Goal: Information Seeking & Learning: Learn about a topic

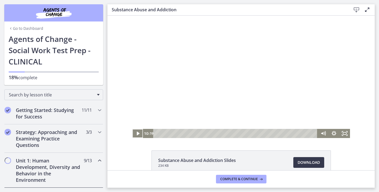
scroll to position [270, 0]
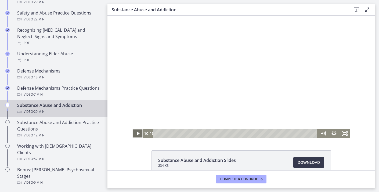
click at [139, 133] on icon "Play Video" at bounding box center [138, 133] width 11 height 9
click at [341, 135] on icon "Fullscreen" at bounding box center [344, 133] width 11 height 9
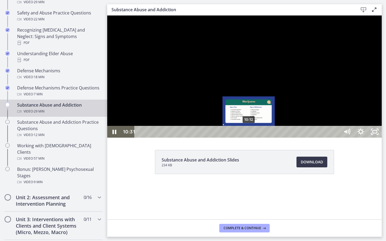
click at [249, 138] on div "10:12" at bounding box center [238, 132] width 197 height 12
click at [247, 138] on div "9:57" at bounding box center [238, 132] width 197 height 12
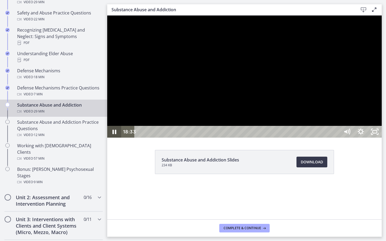
click at [115, 138] on icon "Pause" at bounding box center [114, 132] width 14 height 12
click at [115, 139] on icon "Play Video" at bounding box center [115, 132] width 17 height 14
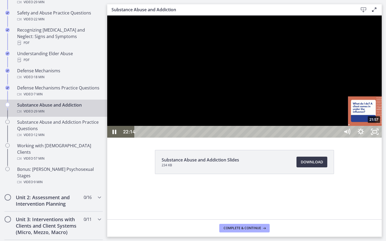
click at [337, 138] on div "21:57" at bounding box center [238, 132] width 197 height 12
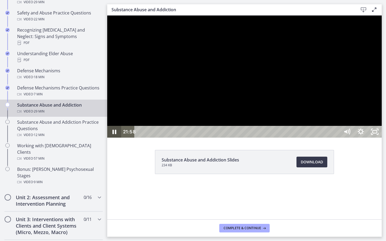
click at [114, 138] on icon "Pause" at bounding box center [114, 132] width 14 height 12
click at [116, 134] on icon "Play Video" at bounding box center [114, 132] width 3 height 5
click at [337, 138] on div "23:18" at bounding box center [238, 132] width 197 height 12
click at [337, 138] on div "22:41" at bounding box center [238, 132] width 197 height 12
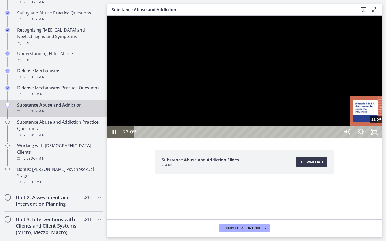
click at [337, 138] on div "22:09" at bounding box center [238, 132] width 197 height 12
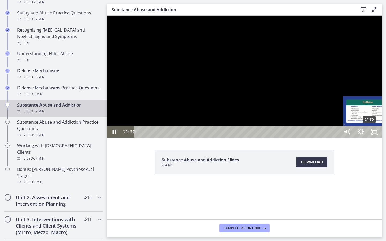
click at [337, 138] on div "21:30" at bounding box center [238, 132] width 197 height 12
click at [337, 138] on div "21:45" at bounding box center [238, 132] width 197 height 12
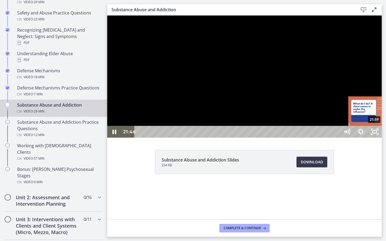
click at [337, 138] on div "21:59" at bounding box center [238, 132] width 197 height 12
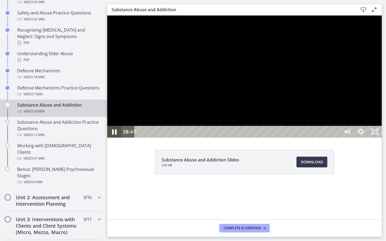
click at [116, 135] on icon "Pause" at bounding box center [114, 132] width 5 height 5
click at [116, 139] on icon "Play Video" at bounding box center [115, 132] width 17 height 14
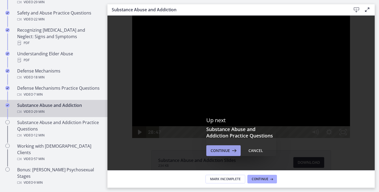
click at [224, 150] on span "Continue" at bounding box center [219, 150] width 19 height 6
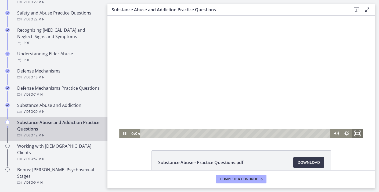
click at [358, 133] on icon "Fullscreen" at bounding box center [357, 133] width 13 height 11
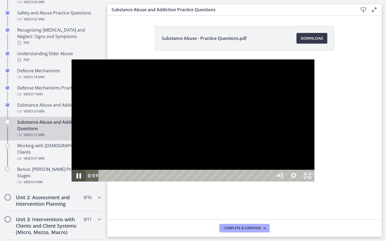
click at [70, 183] on icon "Pause" at bounding box center [78, 176] width 17 height 14
click at [72, 182] on icon "Play Video" at bounding box center [79, 176] width 14 height 12
click at [70, 183] on icon "Pause" at bounding box center [78, 176] width 17 height 14
click at [71, 183] on icon "Play Video" at bounding box center [79, 176] width 17 height 14
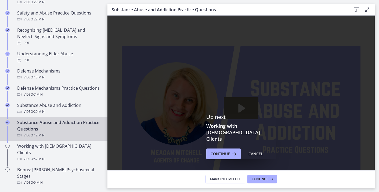
click at [261, 120] on p "Up next" at bounding box center [241, 117] width 70 height 7
click at [232, 151] on icon at bounding box center [234, 154] width 8 height 6
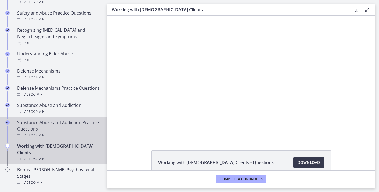
click at [84, 120] on div "Substance Abuse and Addiction Practice Questions Video · 12 min" at bounding box center [59, 128] width 84 height 19
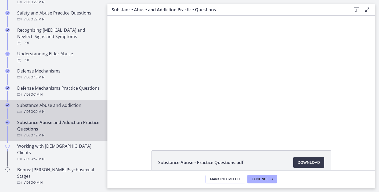
click at [75, 102] on div "Substance Abuse and Addiction Video · 29 min" at bounding box center [59, 108] width 84 height 13
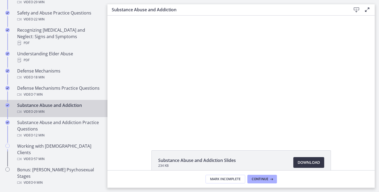
click at [299, 157] on link "Download Opens in a new window" at bounding box center [308, 162] width 31 height 11
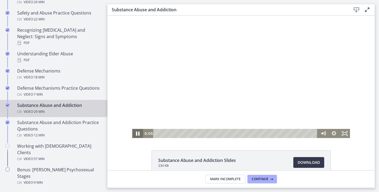
click at [137, 135] on icon "Pause" at bounding box center [137, 133] width 13 height 11
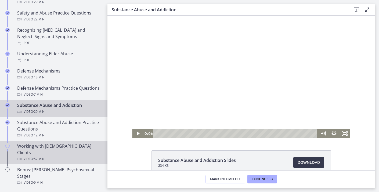
click at [42, 143] on div "Working with LGBTQ+ Clients Video · 57 min" at bounding box center [59, 152] width 84 height 19
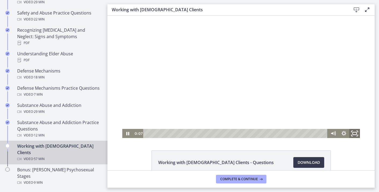
click at [358, 133] on icon "Fullscreen" at bounding box center [354, 133] width 13 height 11
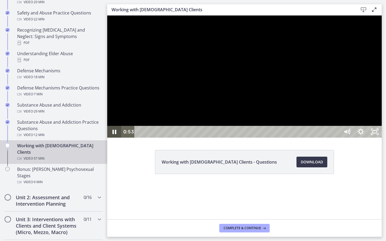
click at [118, 138] on icon "Pause" at bounding box center [114, 132] width 14 height 12
click at [118, 139] on icon "Play Video" at bounding box center [115, 132] width 17 height 14
click at [110, 138] on icon "Pause" at bounding box center [114, 132] width 14 height 12
click at [110, 138] on icon "Play Video" at bounding box center [115, 132] width 14 height 12
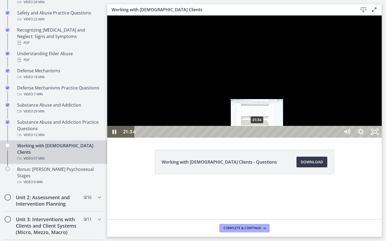
click at [258, 138] on div "21:34" at bounding box center [238, 132] width 197 height 12
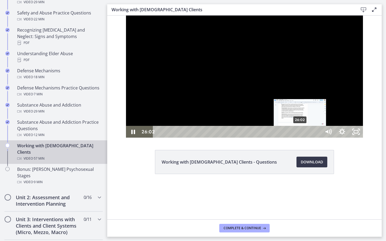
click at [282, 138] on div "26:02" at bounding box center [238, 132] width 160 height 12
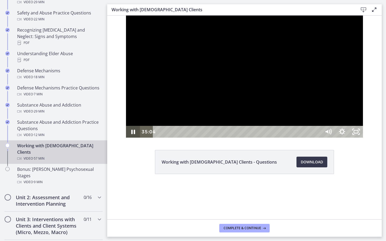
click at [126, 138] on icon "Pause" at bounding box center [133, 132] width 14 height 12
click at [127, 138] on icon "Play Video" at bounding box center [134, 132] width 14 height 12
click at [318, 138] on div "42:13" at bounding box center [238, 132] width 160 height 12
click at [125, 139] on icon "Pause" at bounding box center [133, 132] width 17 height 14
click at [125, 139] on icon "Play Video" at bounding box center [133, 132] width 17 height 14
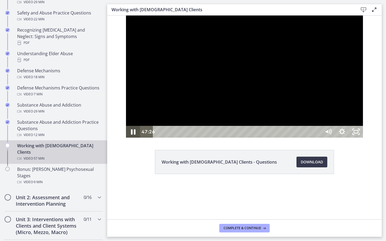
click at [131, 135] on icon "Pause" at bounding box center [133, 132] width 5 height 5
click at [125, 139] on icon "Play Video" at bounding box center [133, 132] width 17 height 14
click at [131, 135] on icon "Pause" at bounding box center [133, 132] width 5 height 5
click at [125, 139] on icon "Play Video" at bounding box center [133, 132] width 17 height 14
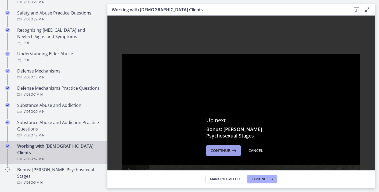
click at [215, 151] on span "Continue" at bounding box center [219, 150] width 19 height 6
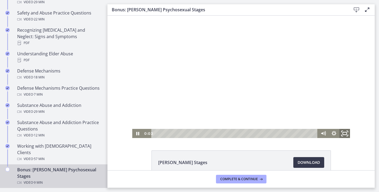
click at [345, 132] on icon "Fullscreen" at bounding box center [344, 133] width 13 height 11
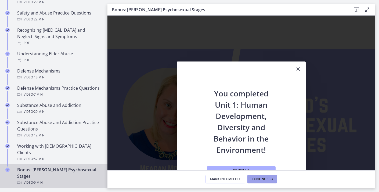
click at [273, 176] on button "Continue" at bounding box center [262, 179] width 30 height 9
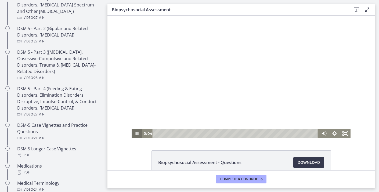
click at [136, 132] on icon "Pause" at bounding box center [137, 133] width 3 height 3
